Goal: Task Accomplishment & Management: Manage account settings

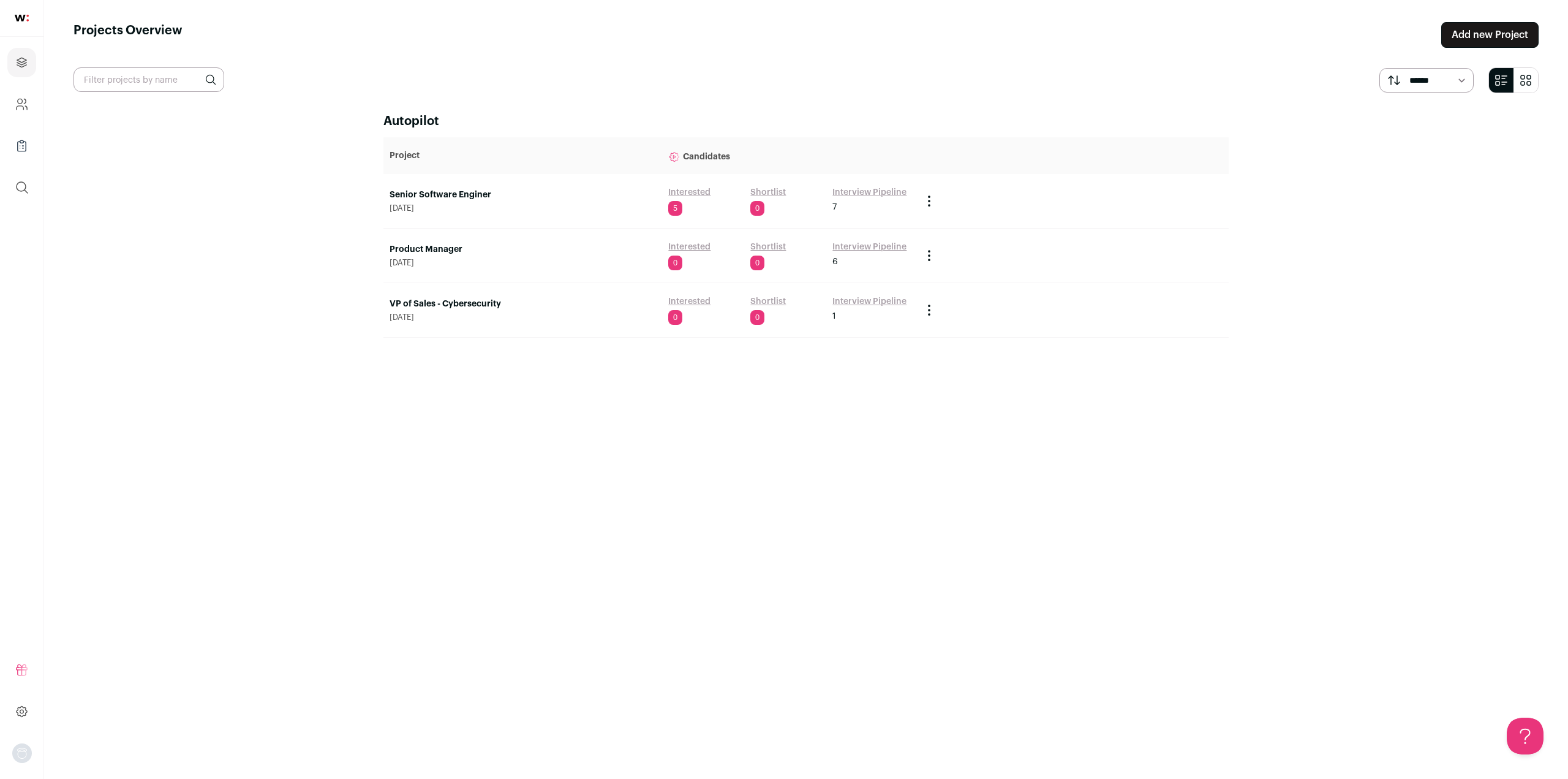
click at [851, 190] on link "Interview Pipeline" at bounding box center [869, 192] width 74 height 13
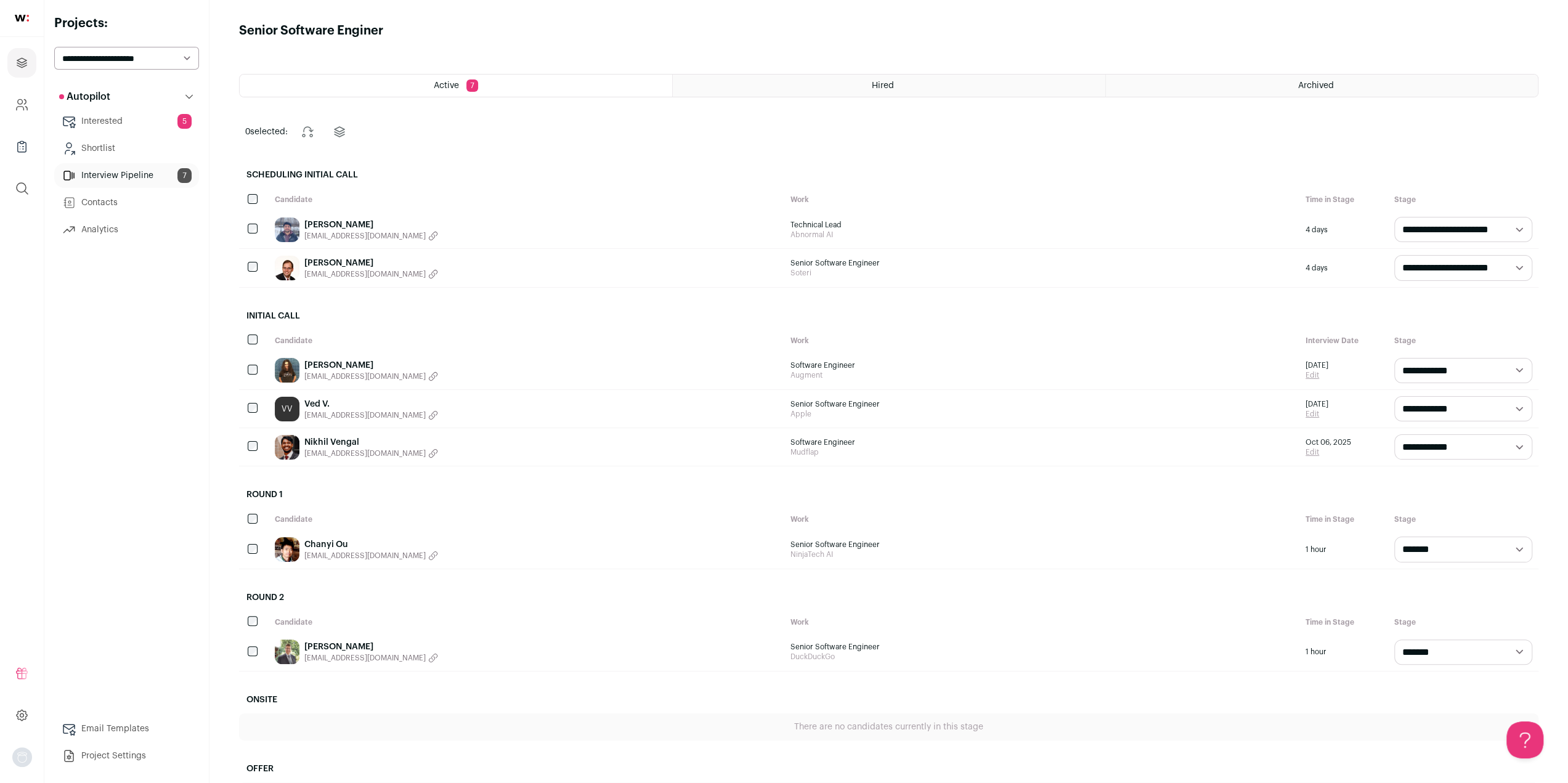
click at [333, 449] on span "[EMAIL_ADDRESS][DOMAIN_NAME]" at bounding box center [365, 454] width 122 height 10
click at [343, 440] on link "Nikhil Vengal" at bounding box center [332, 442] width 55 height 13
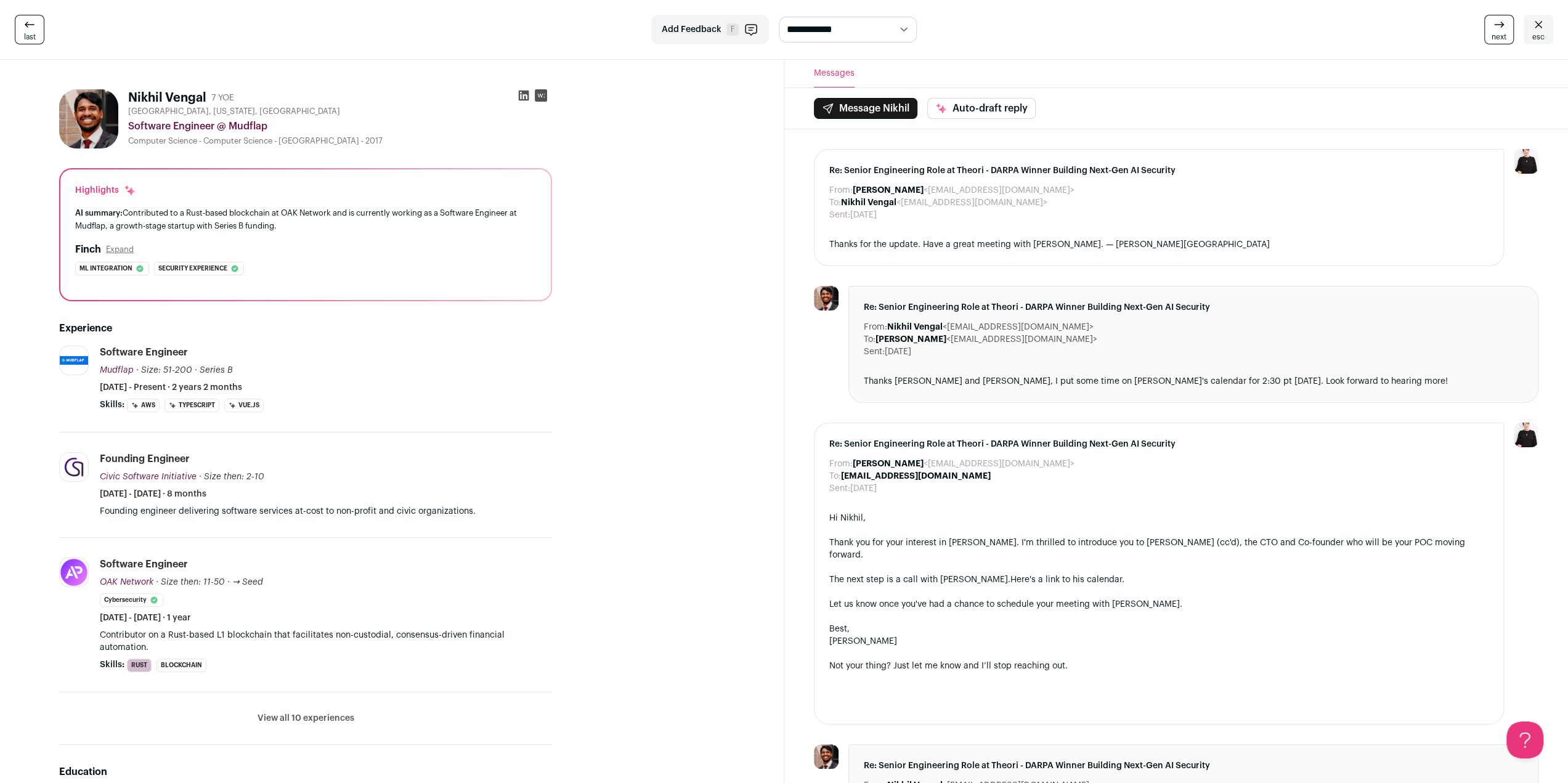
click at [329, 54] on div "**********" at bounding box center [784, 30] width 1568 height 60
click at [318, 712] on button "View all 10 experiences" at bounding box center [305, 718] width 97 height 13
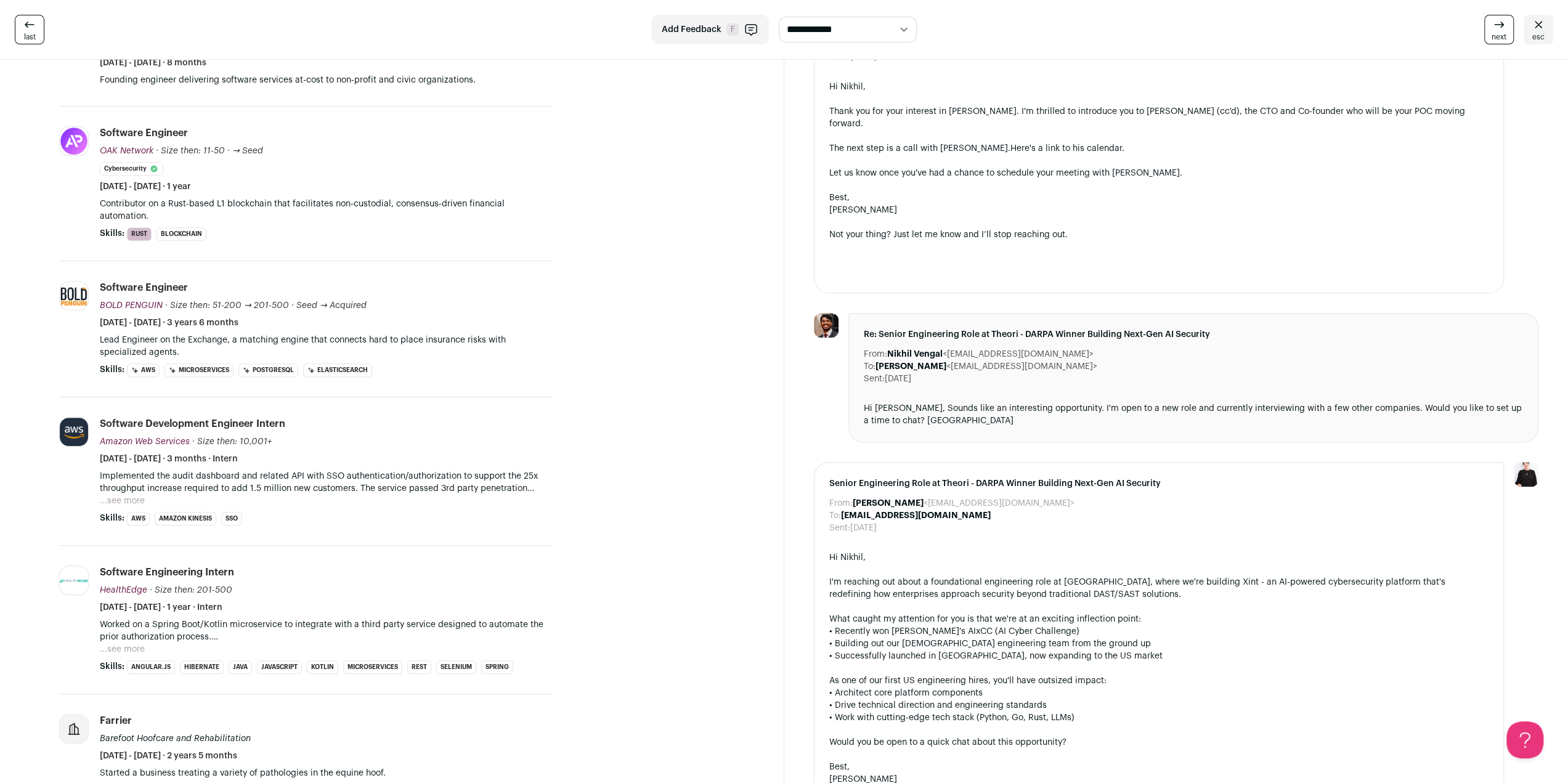
scroll to position [123, 0]
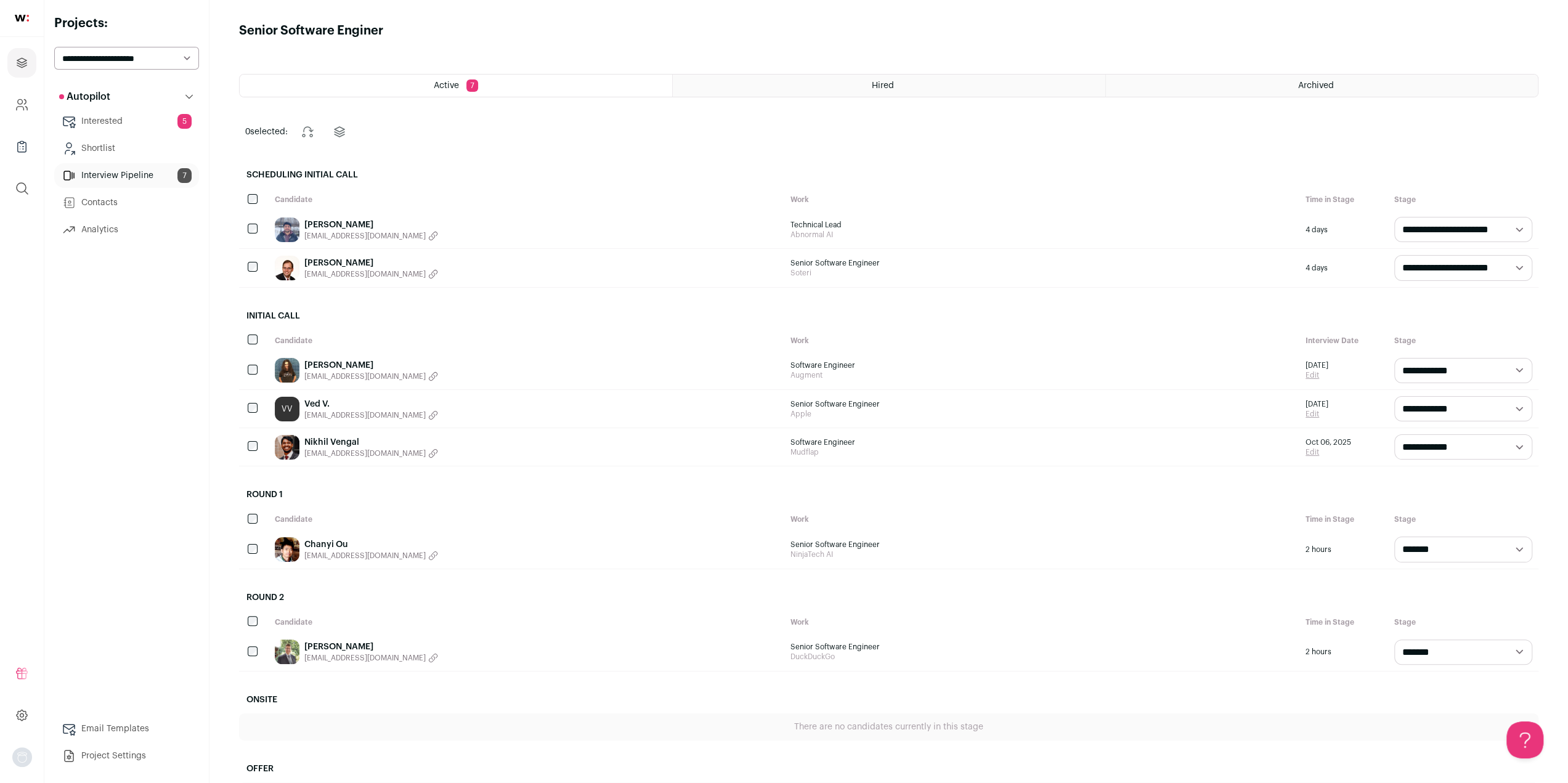
click at [100, 117] on link "Interested 5" at bounding box center [127, 121] width 145 height 24
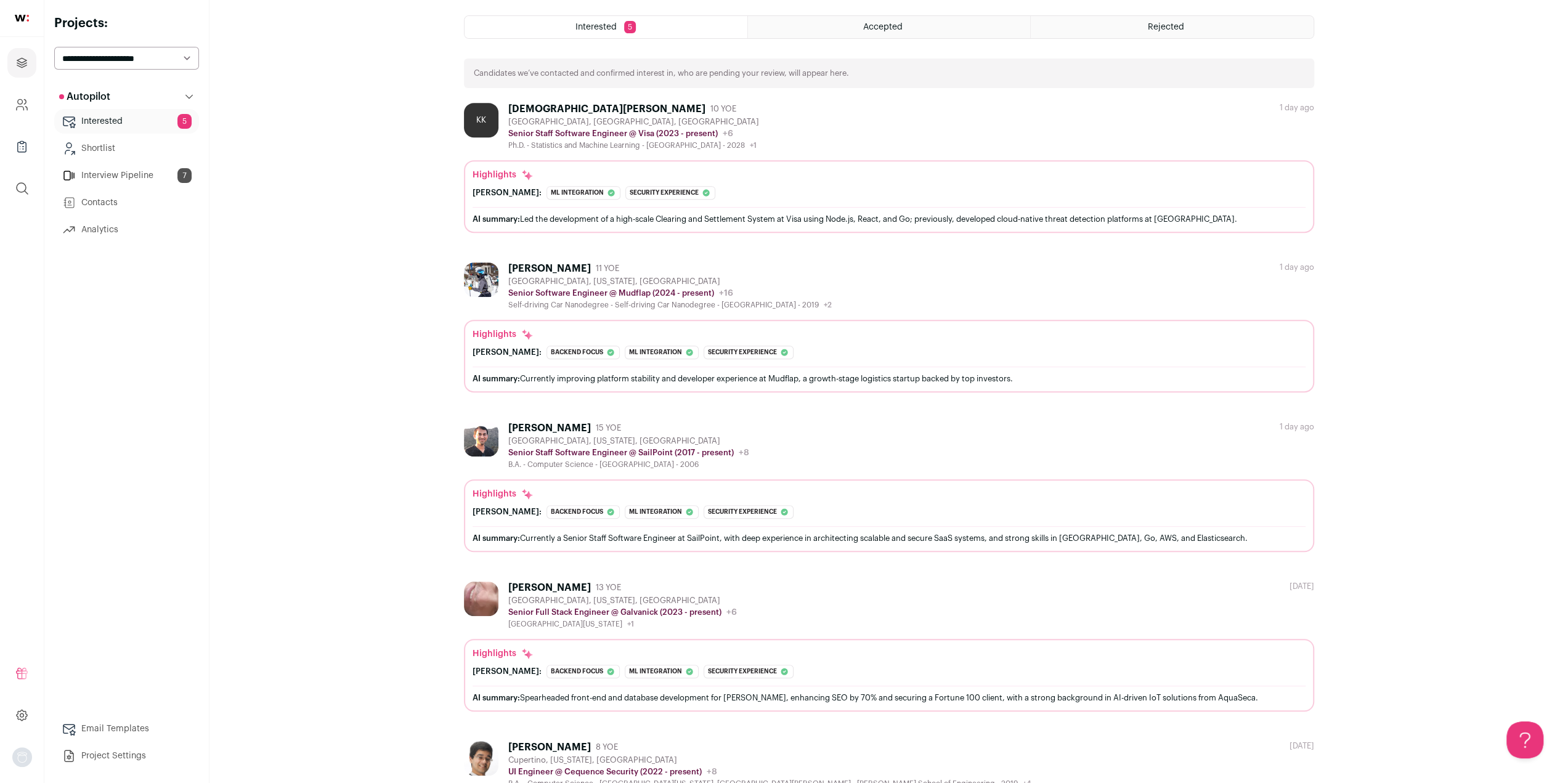
scroll to position [662, 0]
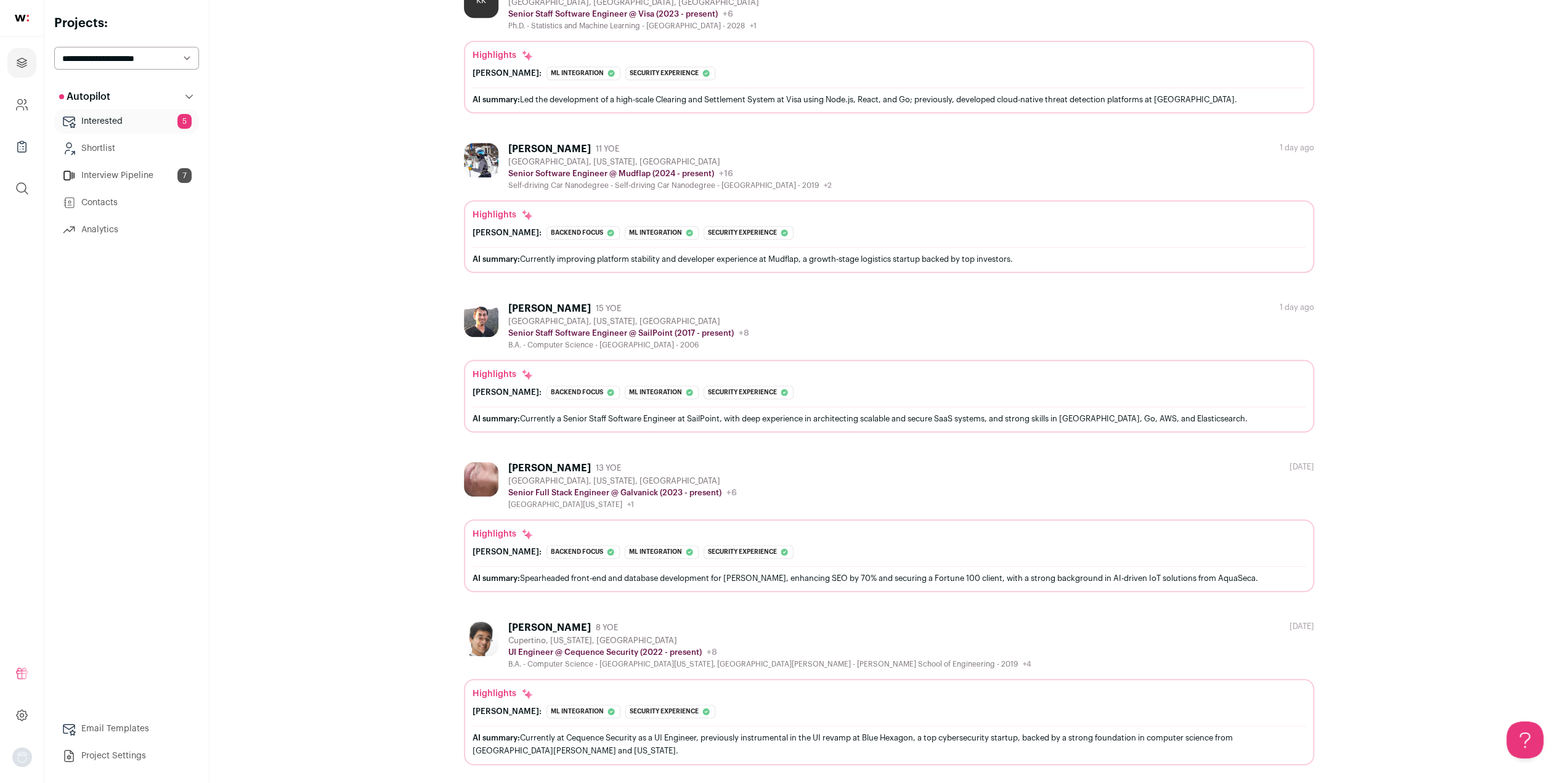
click at [133, 177] on link "Interview Pipeline 7" at bounding box center [127, 176] width 145 height 24
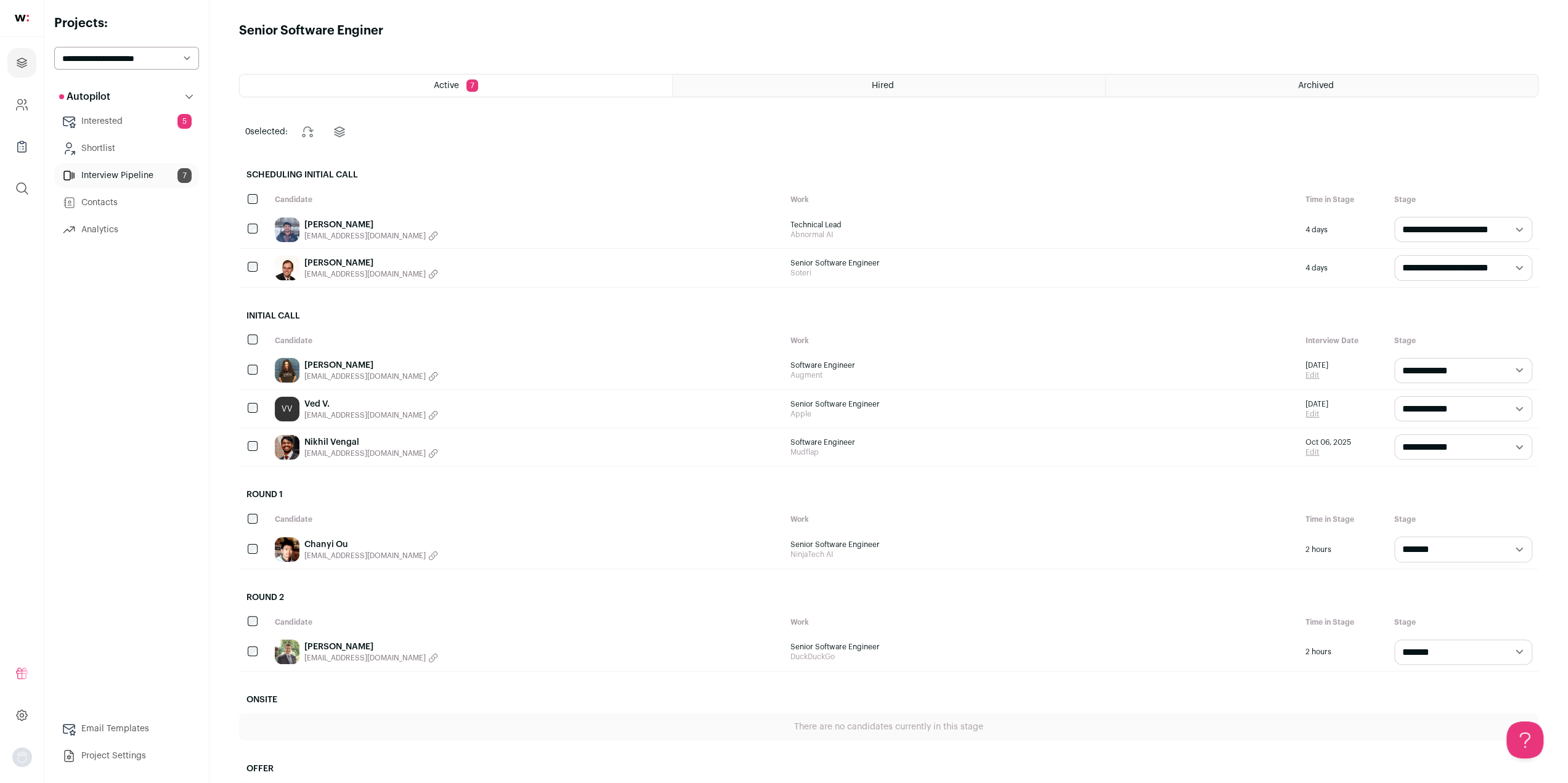
click at [322, 440] on link "Nikhil Vengal" at bounding box center [371, 442] width 133 height 13
